Goal: Find specific page/section: Find specific page/section

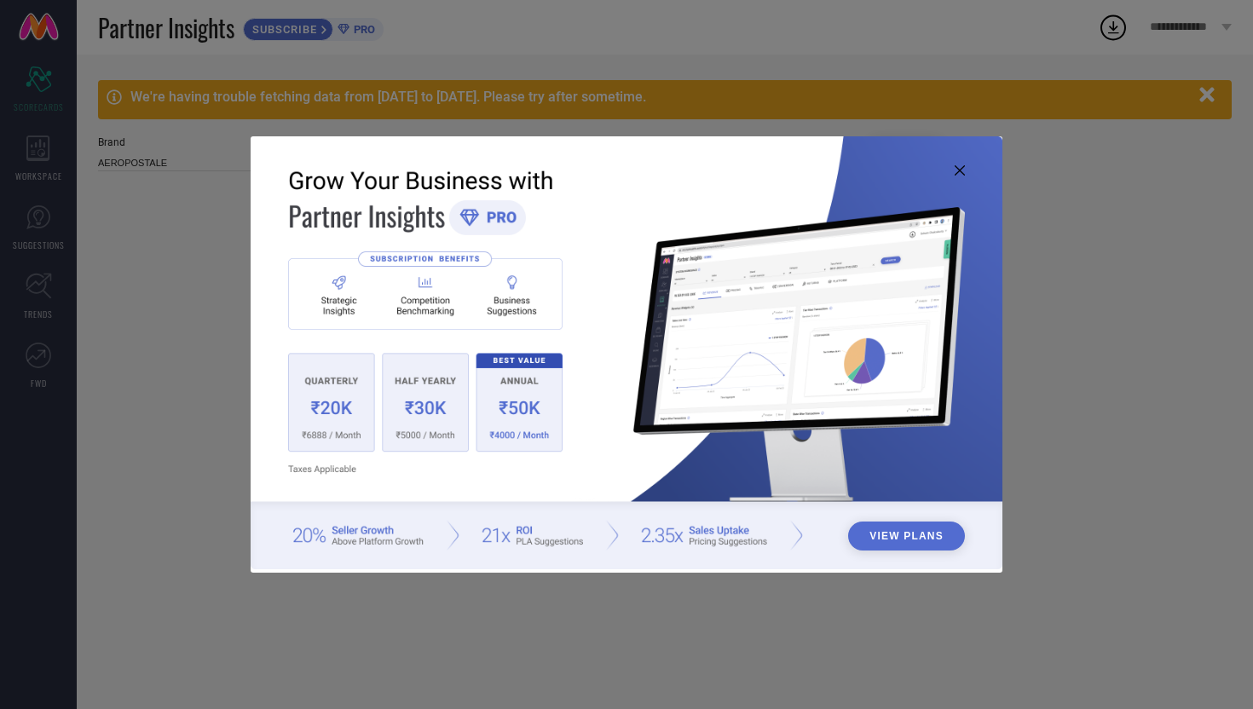
type input "All"
click at [956, 162] on img at bounding box center [627, 352] width 752 height 432
click at [962, 165] on icon at bounding box center [960, 170] width 10 height 10
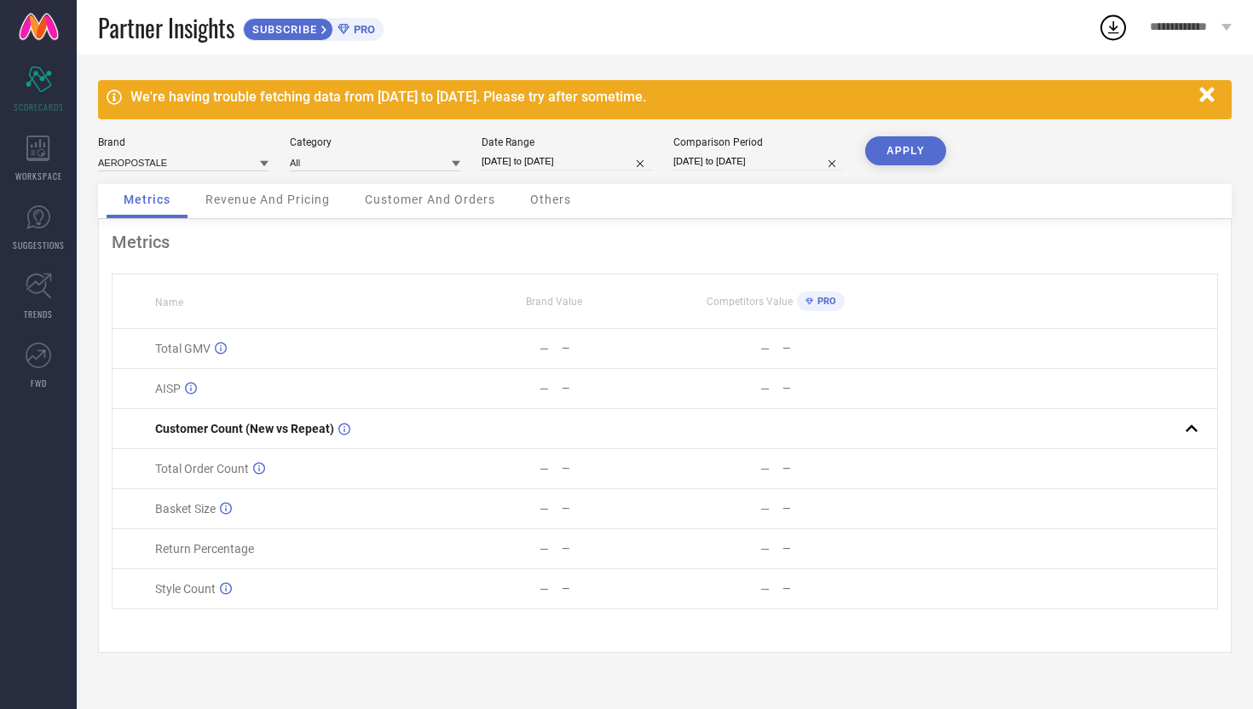
click at [222, 153] on div "AEROPOSTALE" at bounding box center [183, 162] width 171 height 19
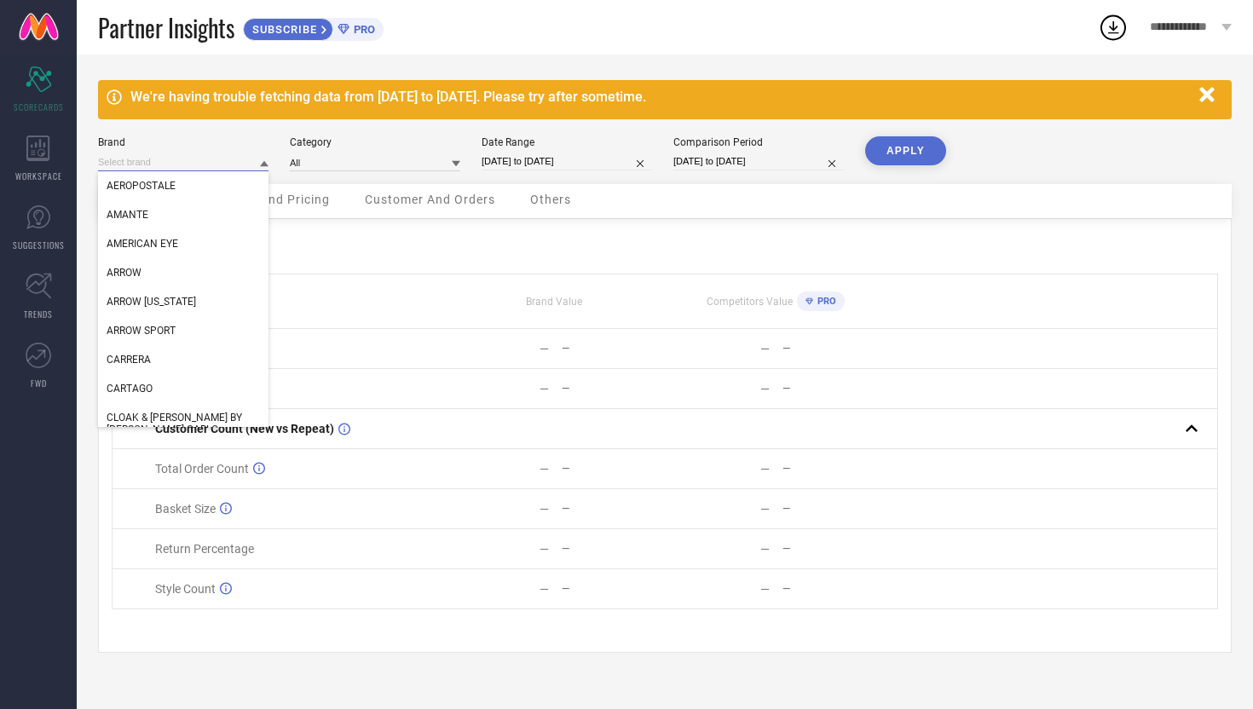
click at [180, 159] on input at bounding box center [183, 162] width 171 height 18
click at [38, 148] on icon at bounding box center [38, 149] width 24 height 26
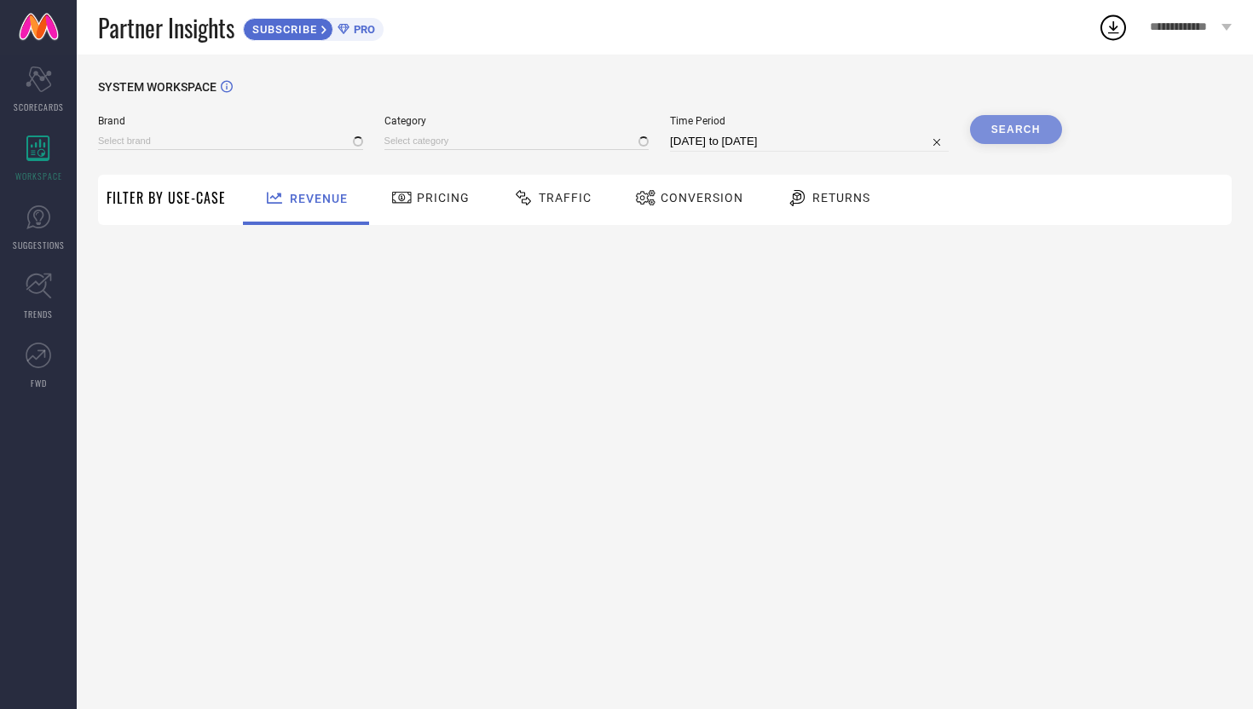
type input "AEROPOSTALE"
type input "All"
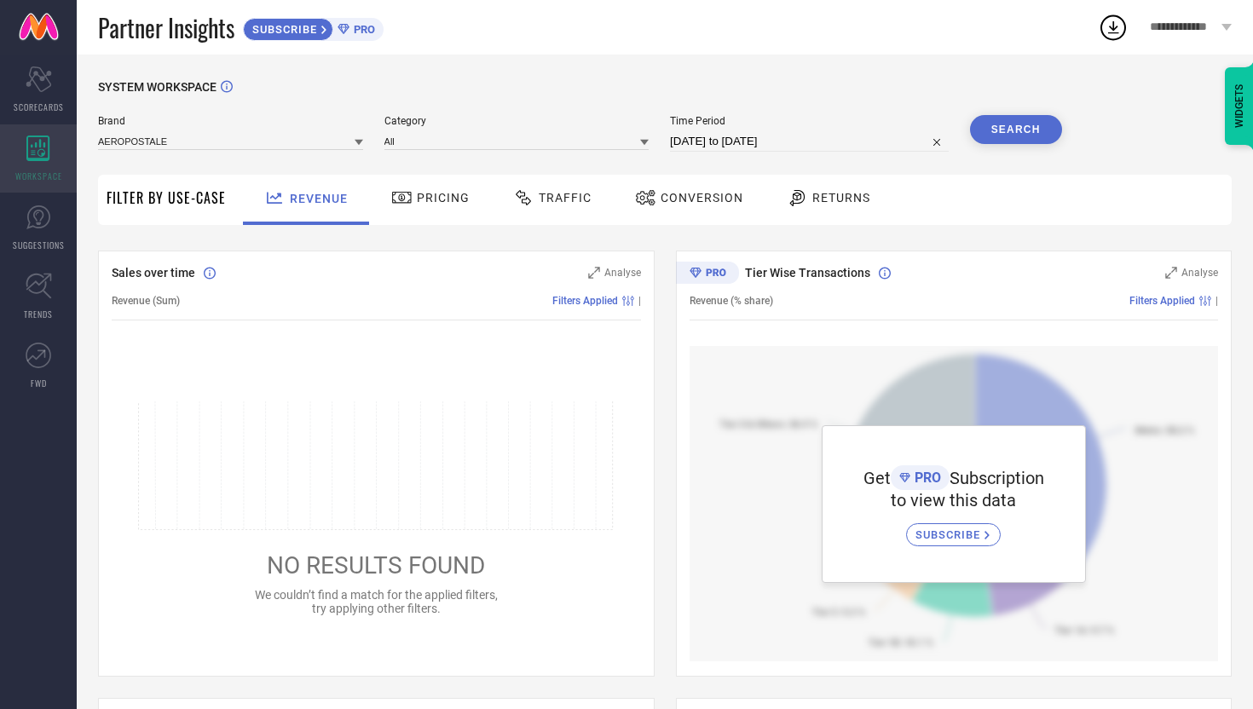
click at [37, 160] on div "WORKSPACE" at bounding box center [38, 158] width 77 height 68
click at [38, 81] on icon "Scorecard" at bounding box center [39, 80] width 26 height 26
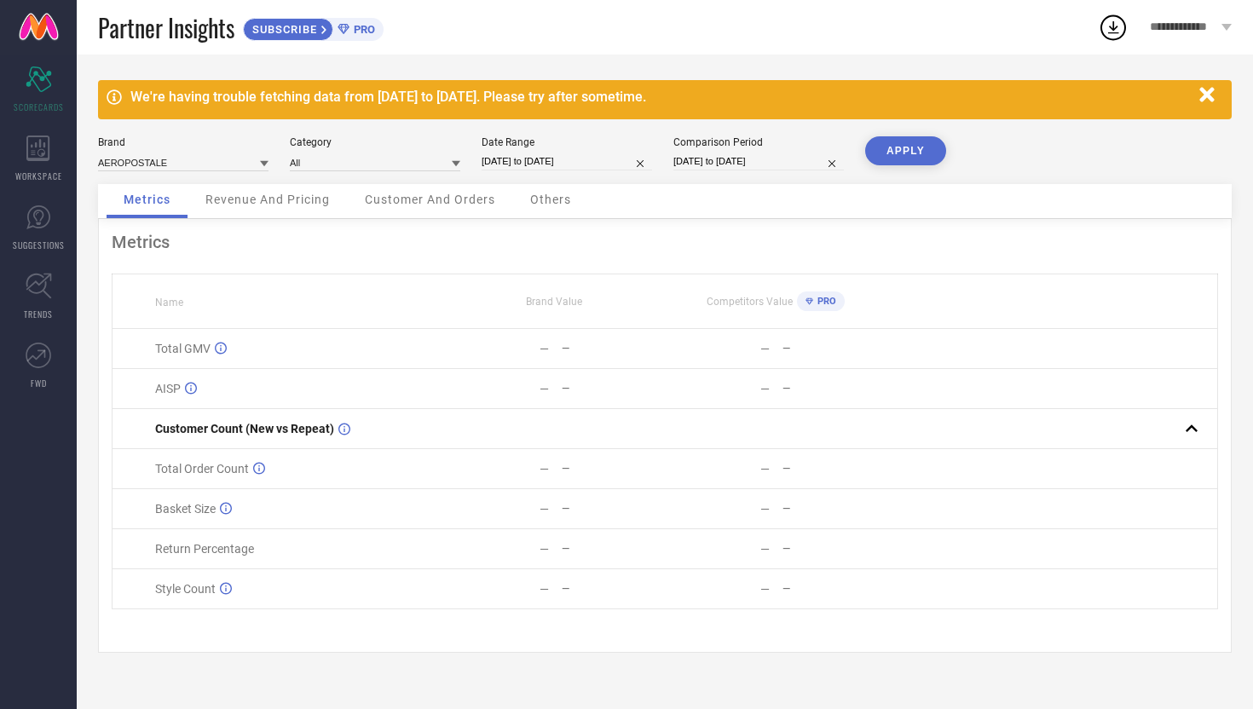
click at [1211, 93] on icon "button" at bounding box center [1207, 94] width 14 height 14
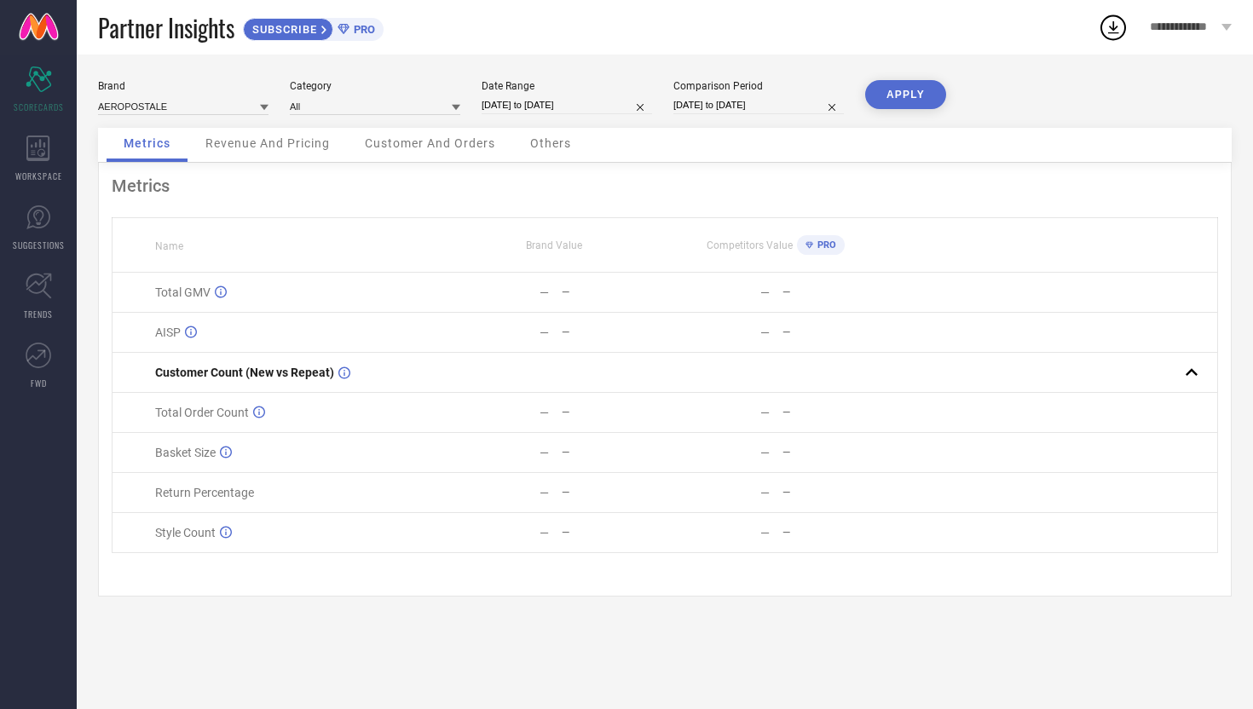
click at [1196, 36] on div "**********" at bounding box center [1191, 27] width 125 height 55
